Goal: Task Accomplishment & Management: Manage account settings

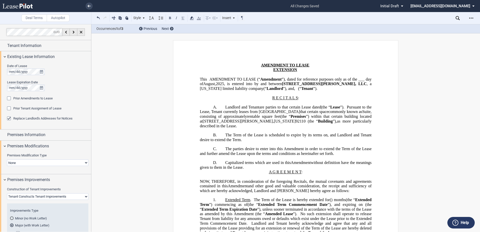
select select "none"
select select "tenant"
select select "2"
select select "number:3"
click at [89, 7] on icon at bounding box center [89, 6] width 3 height 3
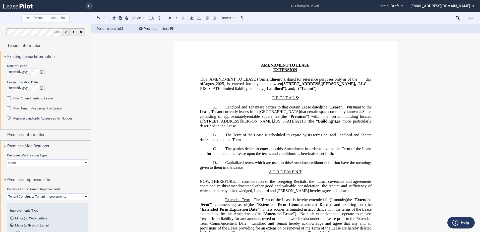
scroll to position [326, 0]
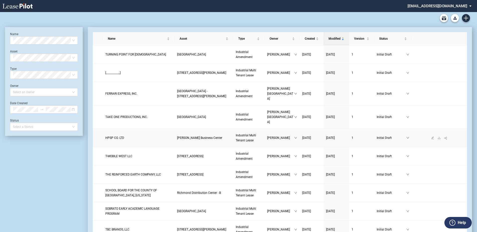
click at [124, 135] on link "HPSP CO. LTD" at bounding box center [138, 137] width 67 height 5
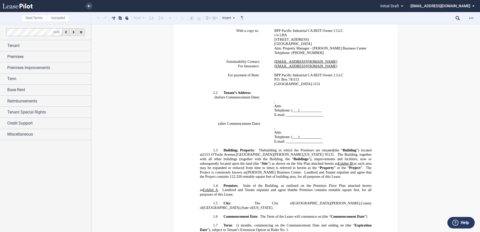
scroll to position [301, 0]
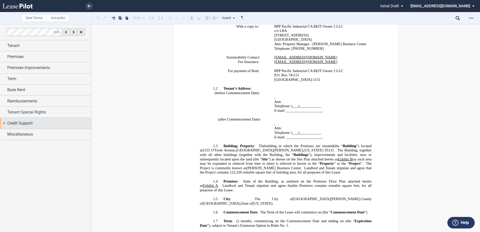
drag, startPoint x: 20, startPoint y: 122, endPoint x: 17, endPoint y: 123, distance: 3.8
click at [17, 123] on span "Credit Support" at bounding box center [19, 123] width 25 height 6
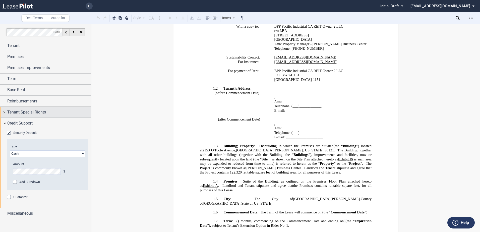
click at [27, 110] on span "Tenant Special Rights" at bounding box center [26, 112] width 39 height 6
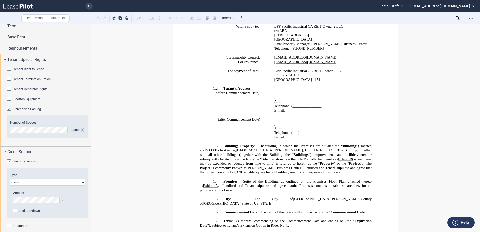
scroll to position [69, 0]
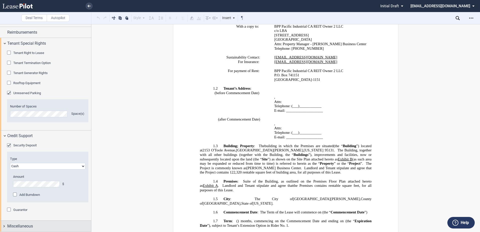
click at [25, 223] on span "Miscellaneous" at bounding box center [20, 226] width 26 height 6
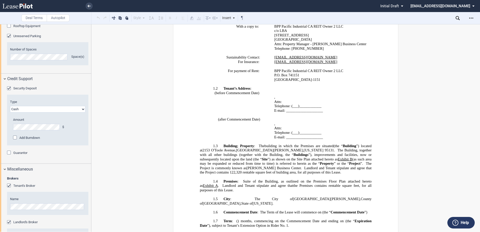
scroll to position [194, 0]
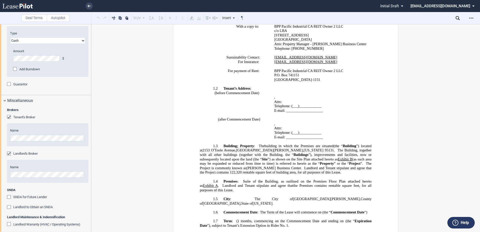
click at [44, 222] on span "Landlord Warranty (HVAC / Operating Systems)" at bounding box center [46, 224] width 67 height 4
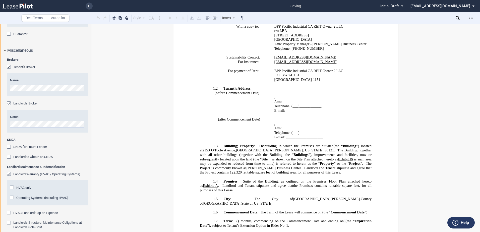
click at [27, 196] on span "Operating Systems (including HVAC)" at bounding box center [42, 198] width 52 height 4
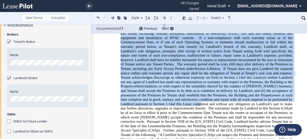
scroll to position [1186, 0]
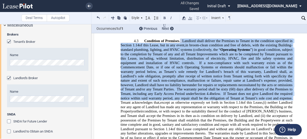
drag, startPoint x: 181, startPoint y: 82, endPoint x: 292, endPoint y: 89, distance: 110.4
click at [292, 89] on p "4.3 Condition of Premises . Landlord shall deliver the Premises to Tenant in th…" at bounding box center [206, 134] width 172 height 190
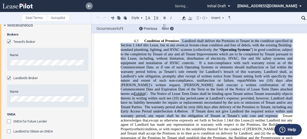
click at [86, 5] on link at bounding box center [89, 6] width 7 height 7
click at [98, 18] on button at bounding box center [98, 18] width 6 height 6
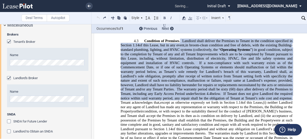
scroll to position [1178, 0]
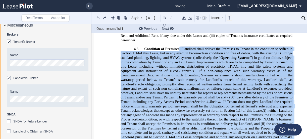
drag, startPoint x: 290, startPoint y: 89, endPoint x: 178, endPoint y: 40, distance: 122.5
click at [179, 47] on span "." at bounding box center [179, 49] width 1 height 4
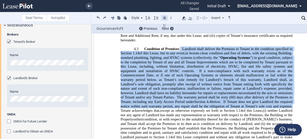
drag, startPoint x: 182, startPoint y: 42, endPoint x: 291, endPoint y: 97, distance: 122.0
